Goal: Navigation & Orientation: Locate item on page

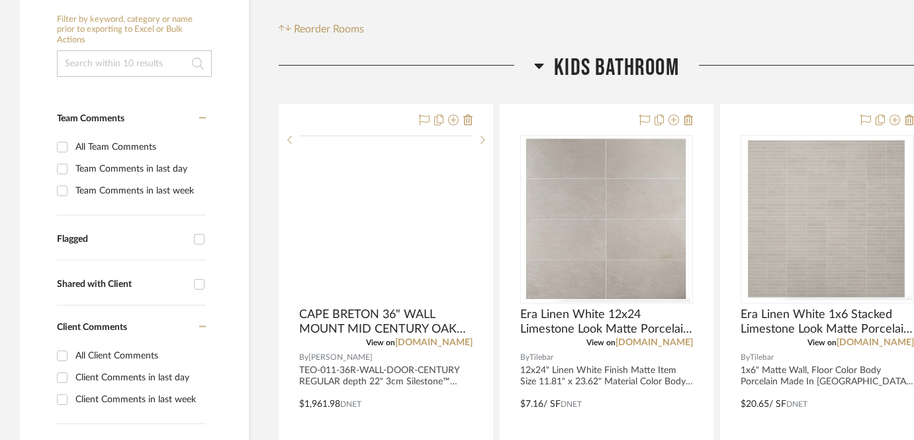
scroll to position [289, 0]
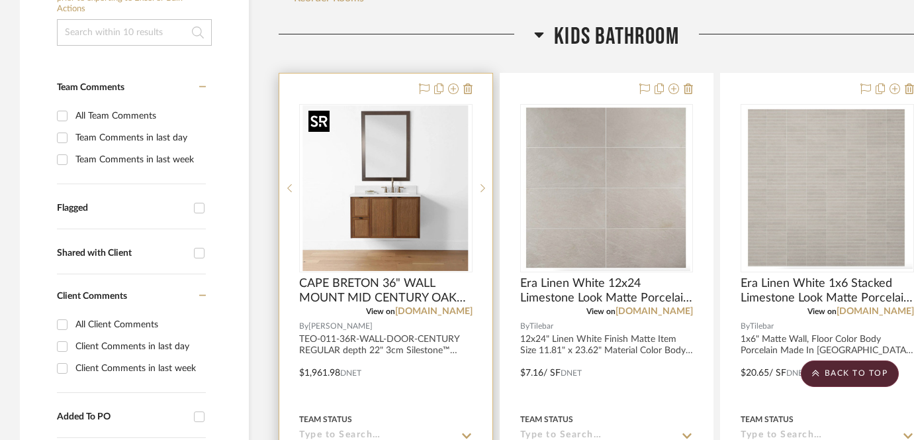
click at [388, 224] on img "0" at bounding box center [386, 188] width 166 height 166
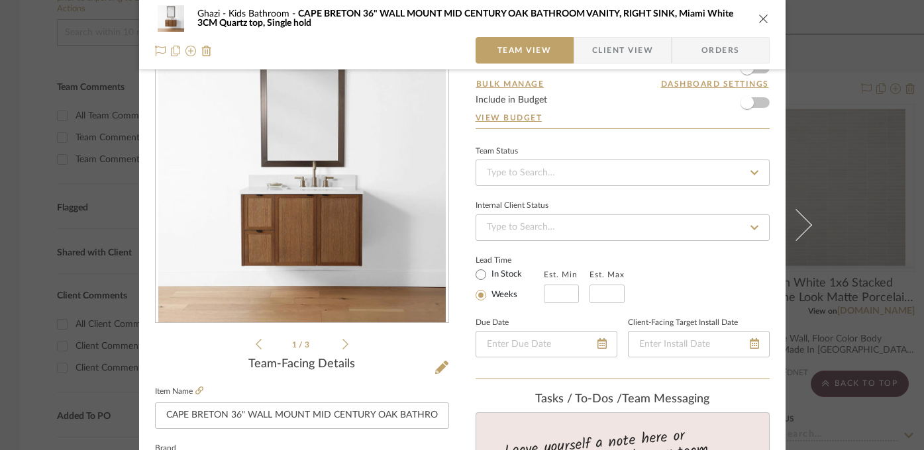
scroll to position [56, 0]
click at [342, 346] on icon at bounding box center [345, 344] width 6 height 12
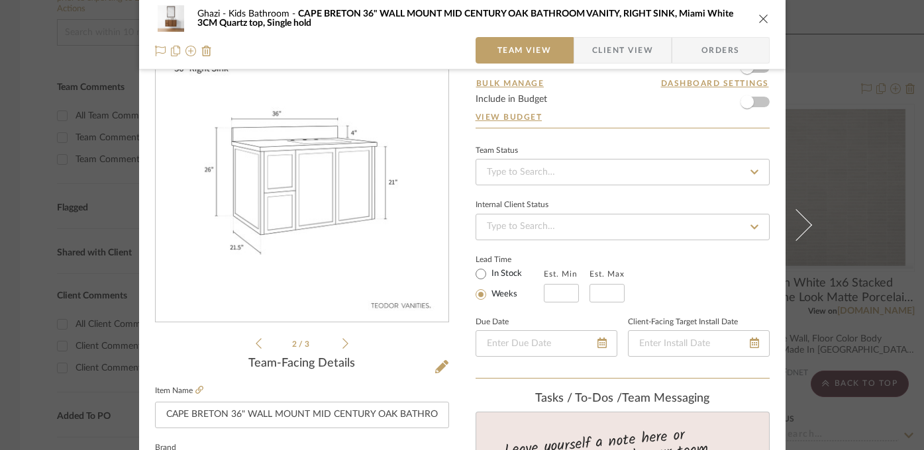
click at [342, 346] on icon at bounding box center [345, 344] width 6 height 12
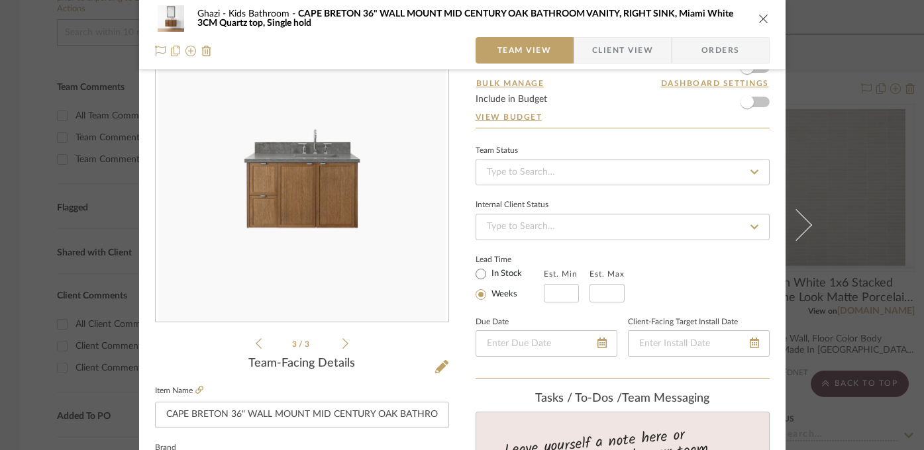
click at [249, 344] on div "3 / 3" at bounding box center [302, 193] width 294 height 318
click at [256, 347] on icon at bounding box center [259, 344] width 6 height 12
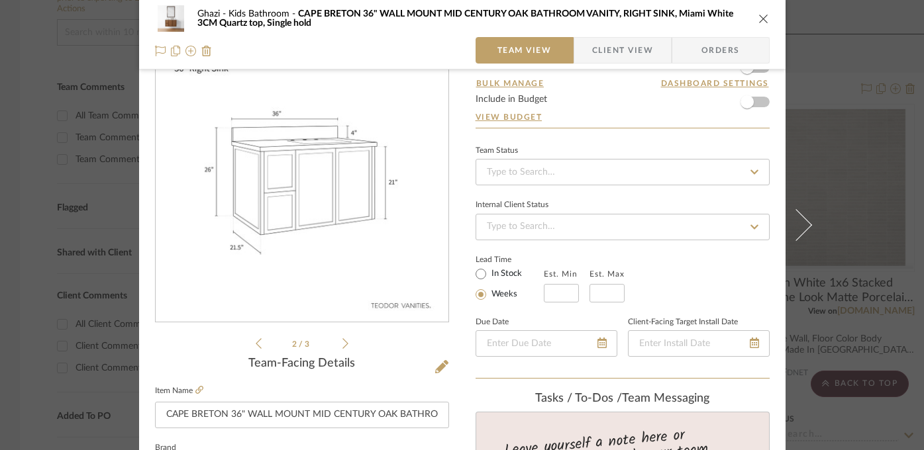
click at [256, 347] on icon at bounding box center [259, 344] width 6 height 12
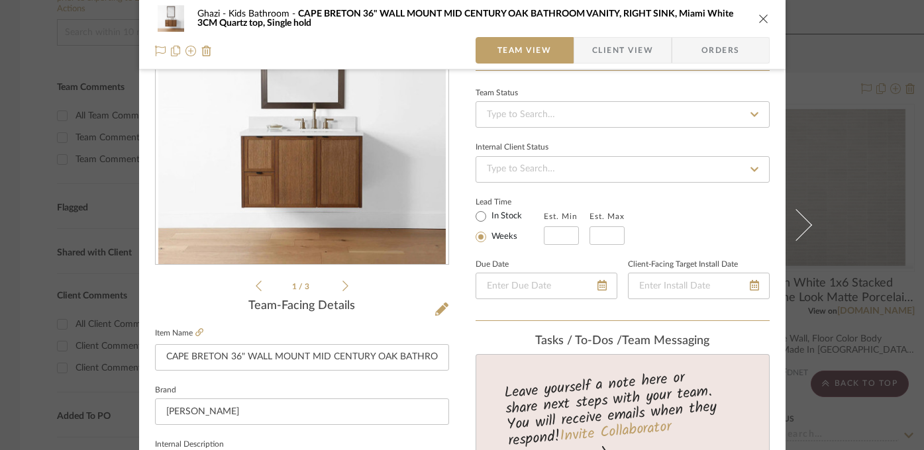
scroll to position [96, 0]
